Goal: Subscribe to service/newsletter

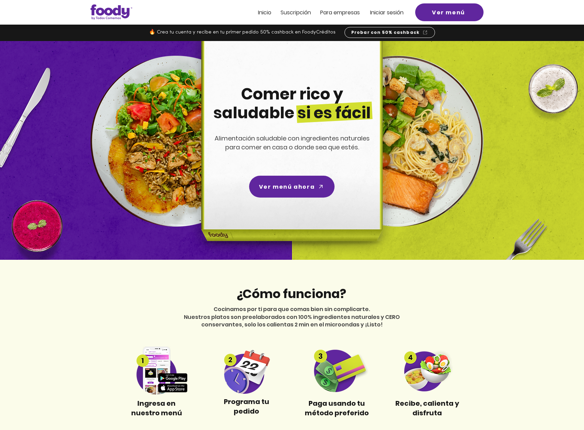
click at [293, 13] on span "Suscripción" at bounding box center [296, 13] width 30 height 8
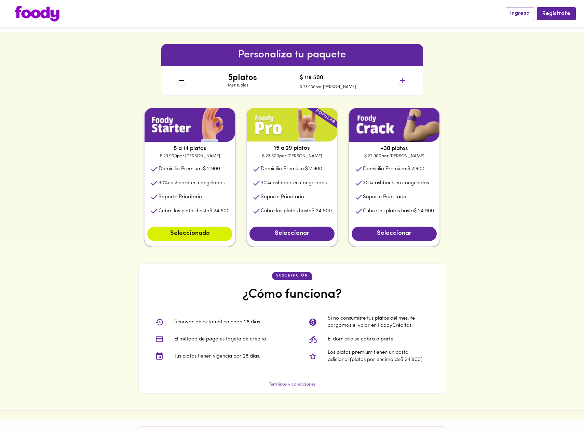
scroll to position [280, 0]
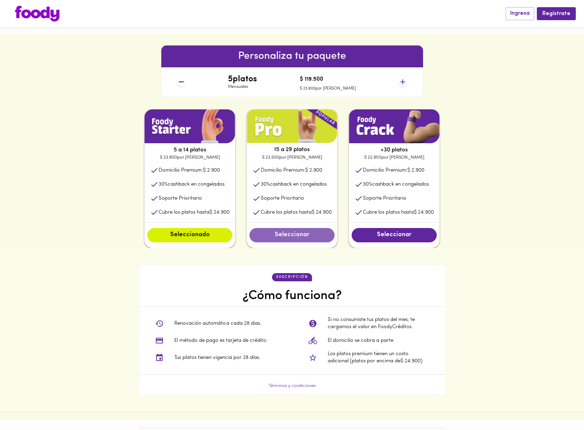
click at [277, 235] on span "Seleccionar" at bounding box center [291, 235] width 71 height 8
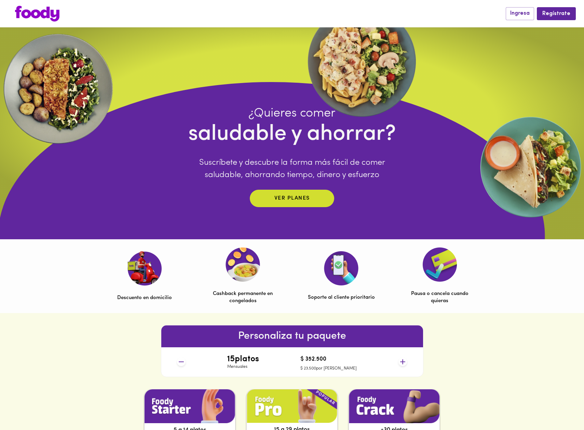
scroll to position [161, 0]
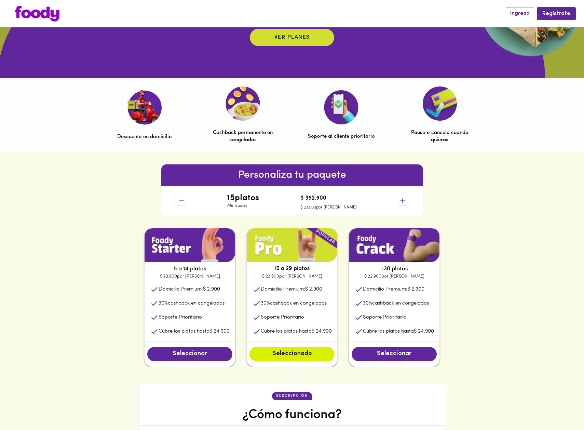
click at [402, 201] on icon at bounding box center [402, 200] width 5 height 5
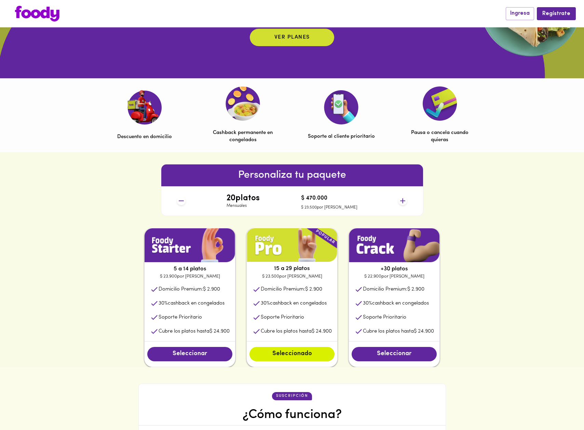
click at [402, 201] on icon at bounding box center [402, 200] width 5 height 5
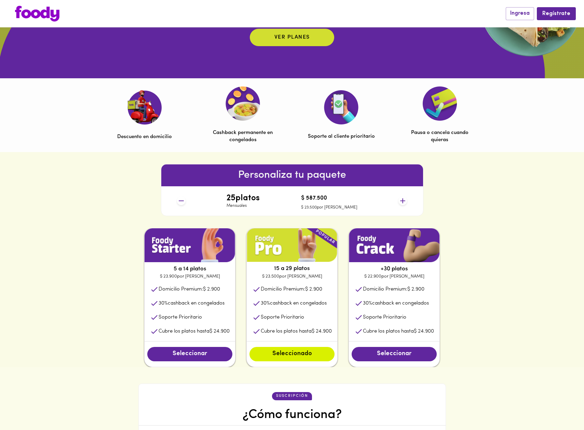
click at [183, 202] on icon at bounding box center [181, 201] width 9 height 9
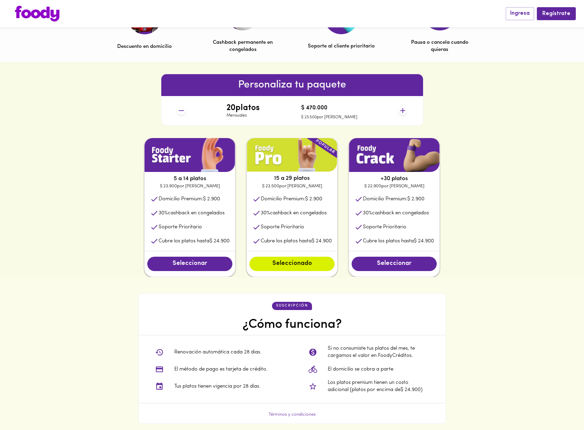
scroll to position [252, 0]
